Goal: Task Accomplishment & Management: Use online tool/utility

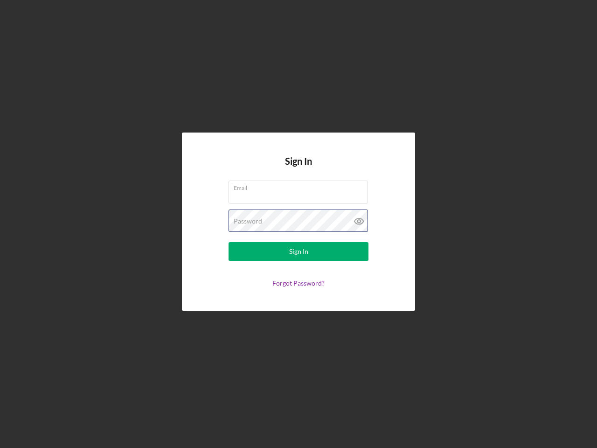
click at [299, 224] on div "Password" at bounding box center [299, 220] width 140 height 23
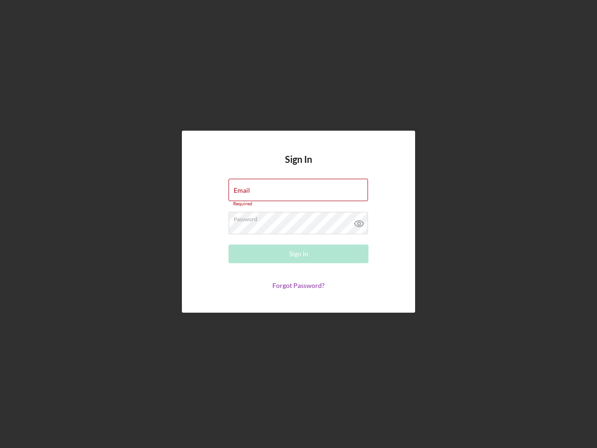
click at [359, 221] on icon at bounding box center [358, 223] width 23 height 23
